Goal: Book appointment/travel/reservation

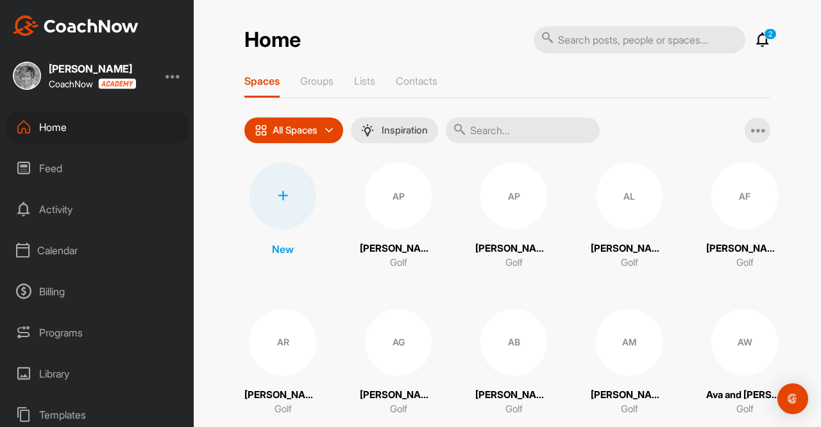
click at [62, 248] on div "Calendar" at bounding box center [97, 250] width 181 height 32
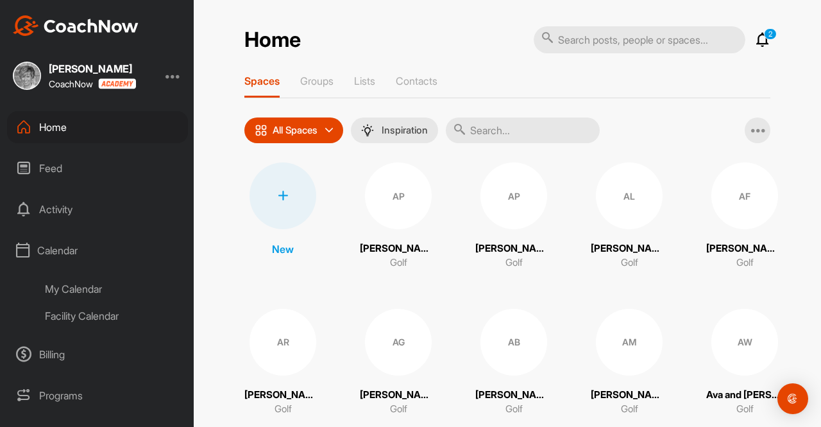
click at [85, 286] on div "My Calendar" at bounding box center [112, 288] width 152 height 27
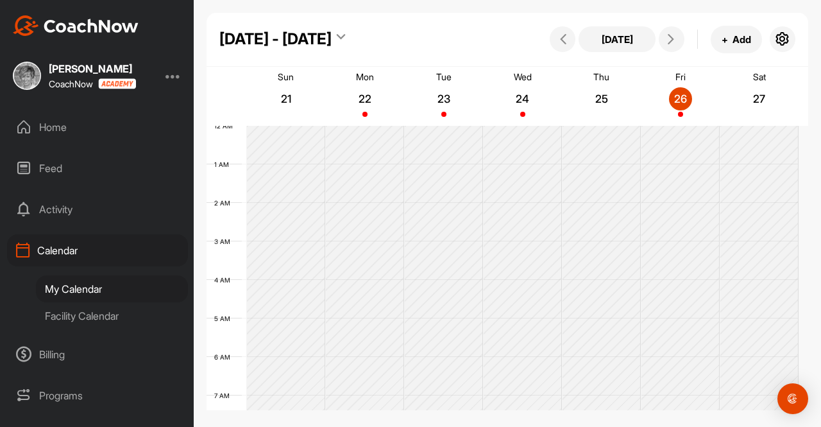
scroll to position [223, 0]
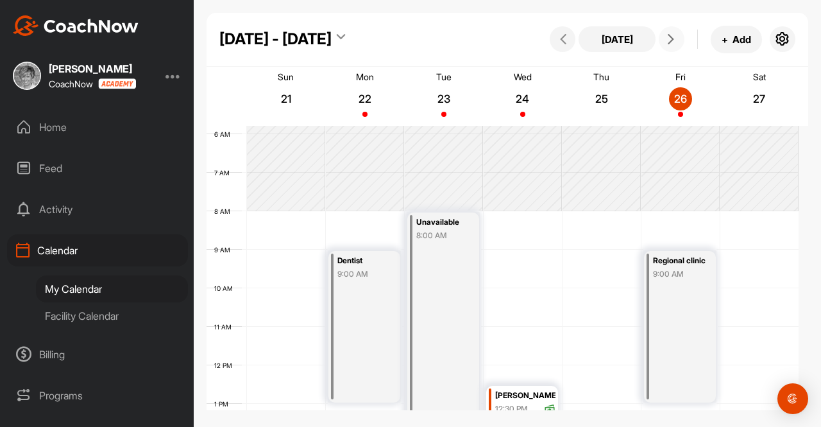
click at [673, 35] on icon at bounding box center [671, 39] width 10 height 10
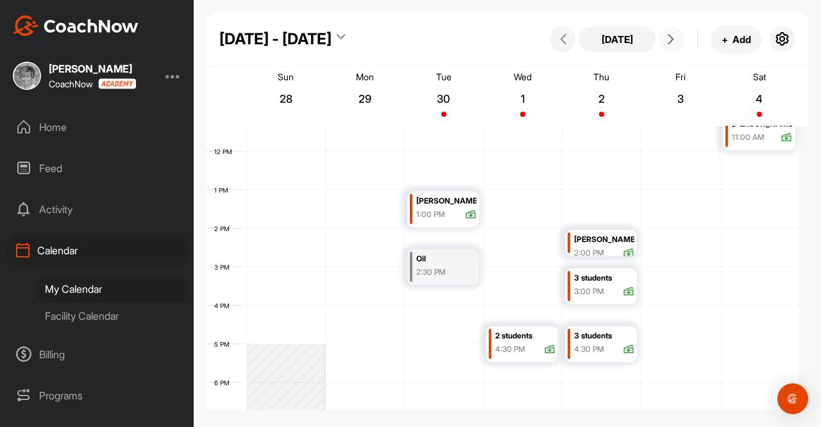
scroll to position [455, 0]
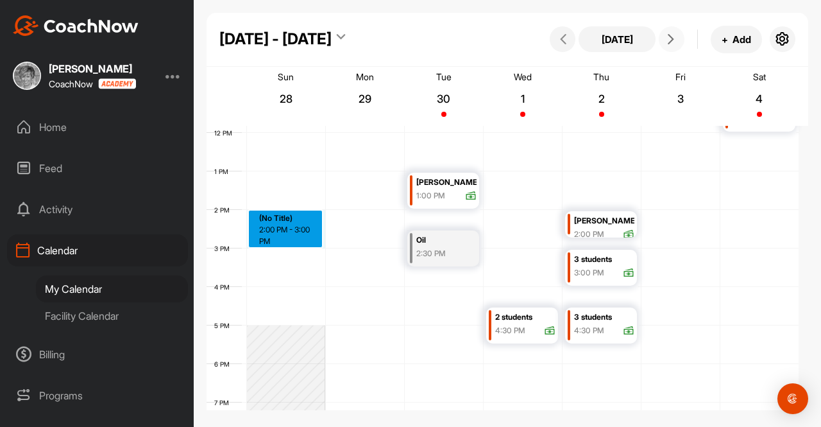
click at [274, 215] on div "12 AM 1 AM 2 AM 3 AM 4 AM 5 AM 6 AM 7 AM 8 AM 9 AM 10 AM 11 AM 12 PM 1 PM 2 PM …" at bounding box center [503, 133] width 592 height 924
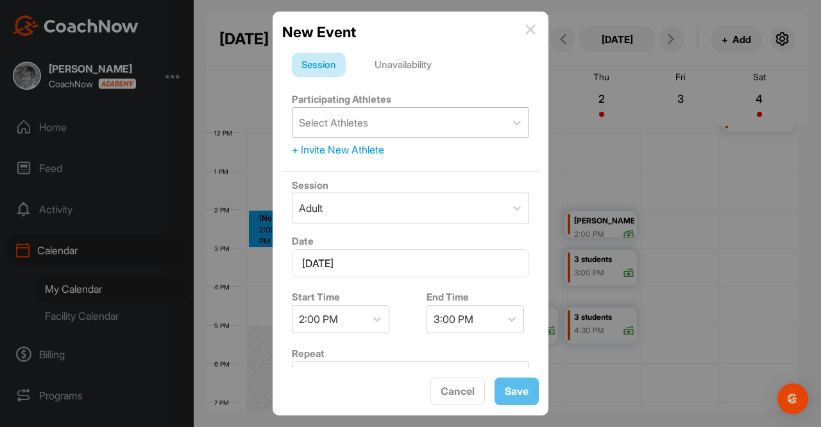
click at [345, 119] on div "Select Athletes" at bounding box center [333, 122] width 69 height 15
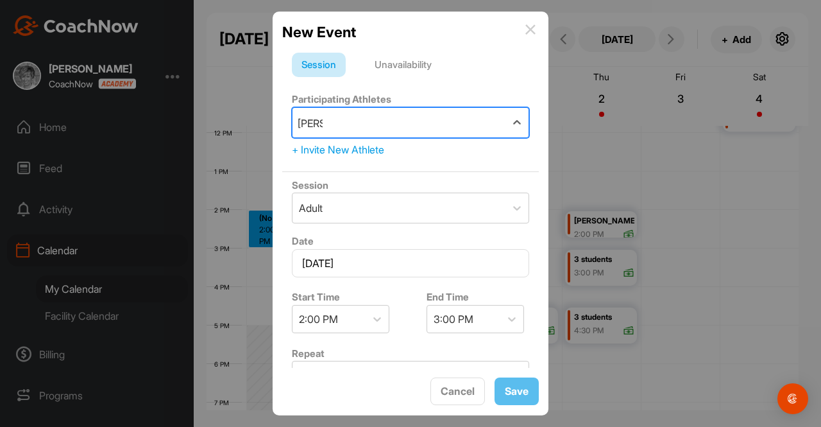
type input "lillianna"
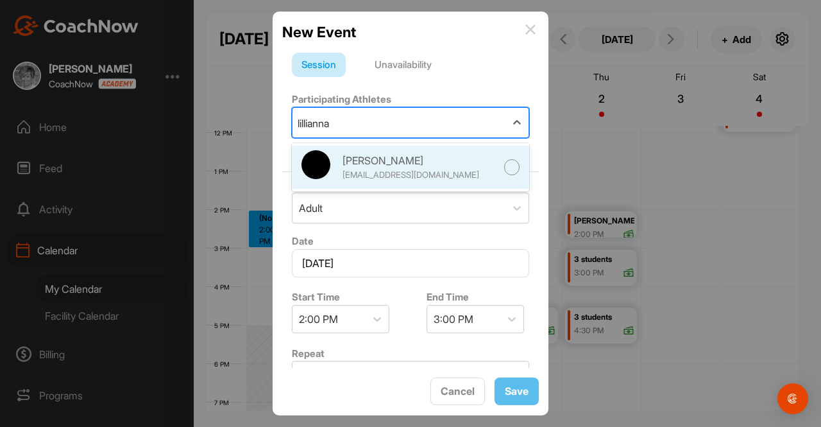
click at [382, 164] on div "[PERSON_NAME]" at bounding box center [420, 160] width 154 height 15
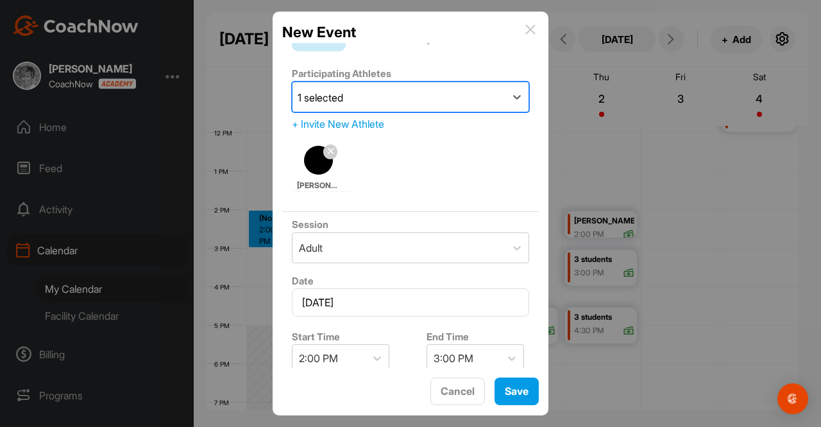
scroll to position [85, 0]
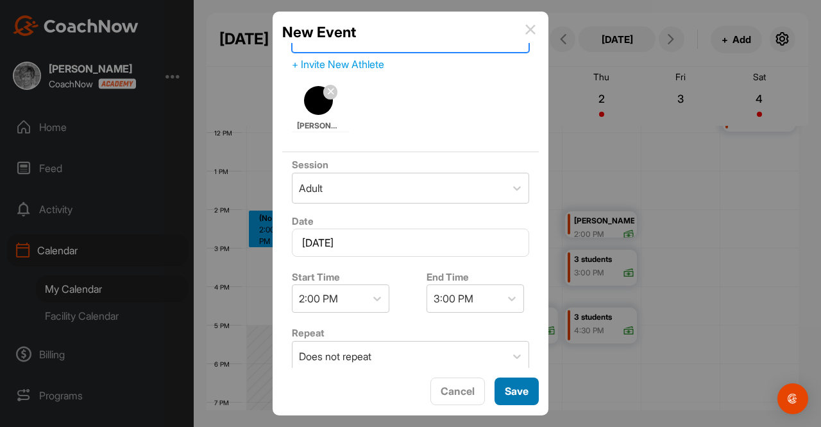
click at [509, 393] on span "Save" at bounding box center [517, 390] width 24 height 13
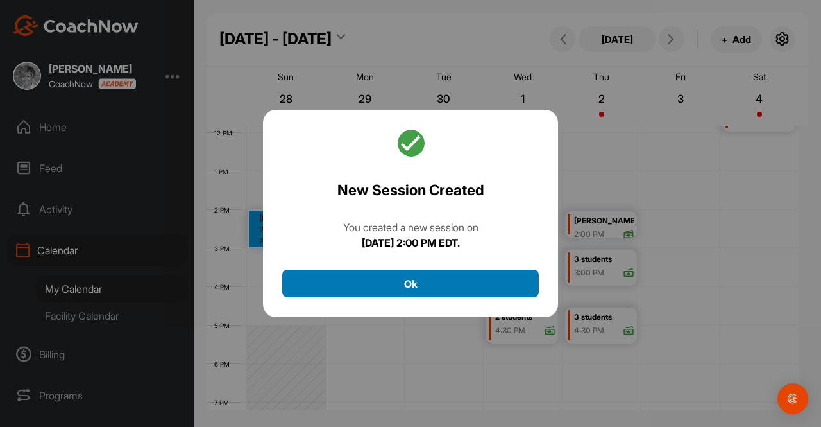
click at [409, 280] on button "Ok" at bounding box center [410, 284] width 257 height 28
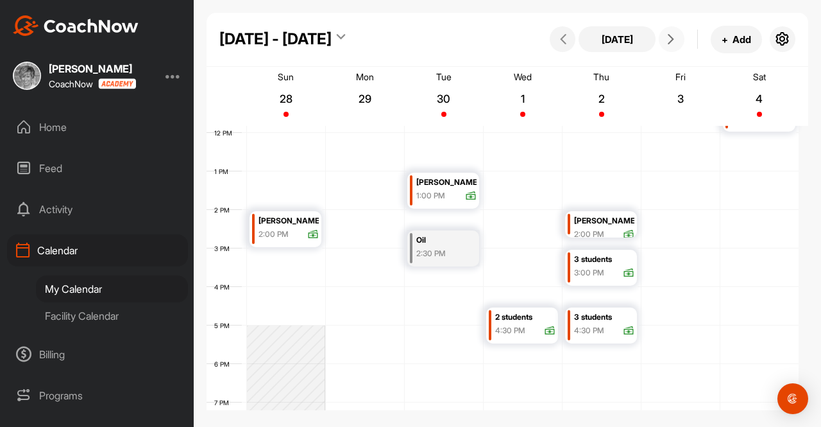
click at [672, 37] on icon at bounding box center [671, 39] width 10 height 10
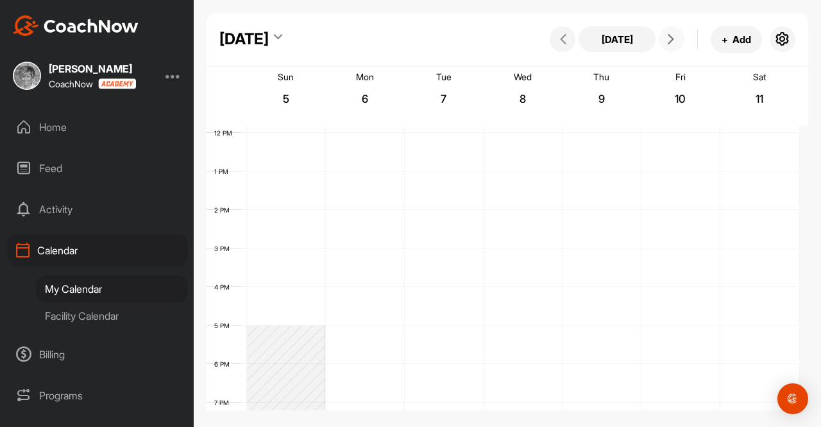
scroll to position [223, 0]
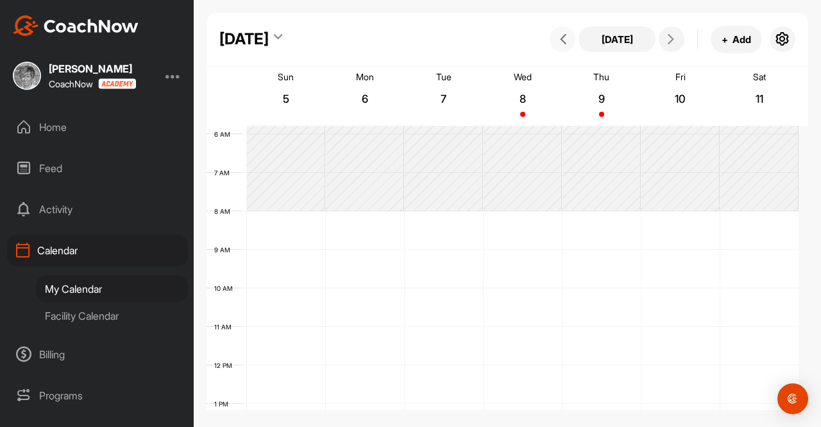
click at [559, 40] on icon at bounding box center [563, 39] width 10 height 10
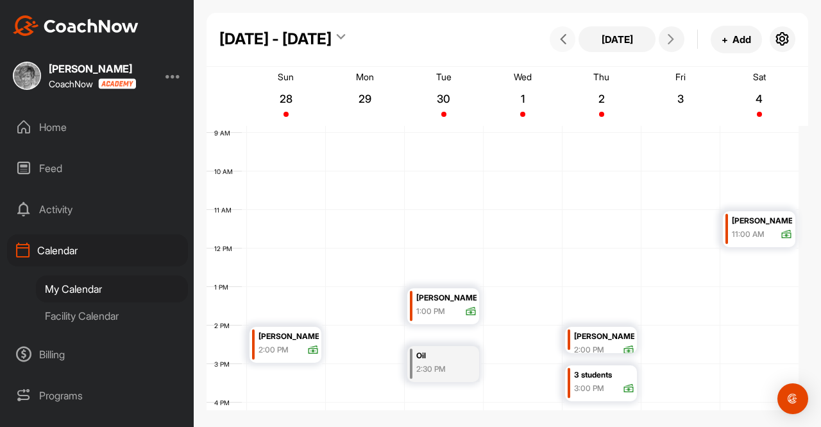
scroll to position [316, 0]
